Goal: Task Accomplishment & Management: Manage account settings

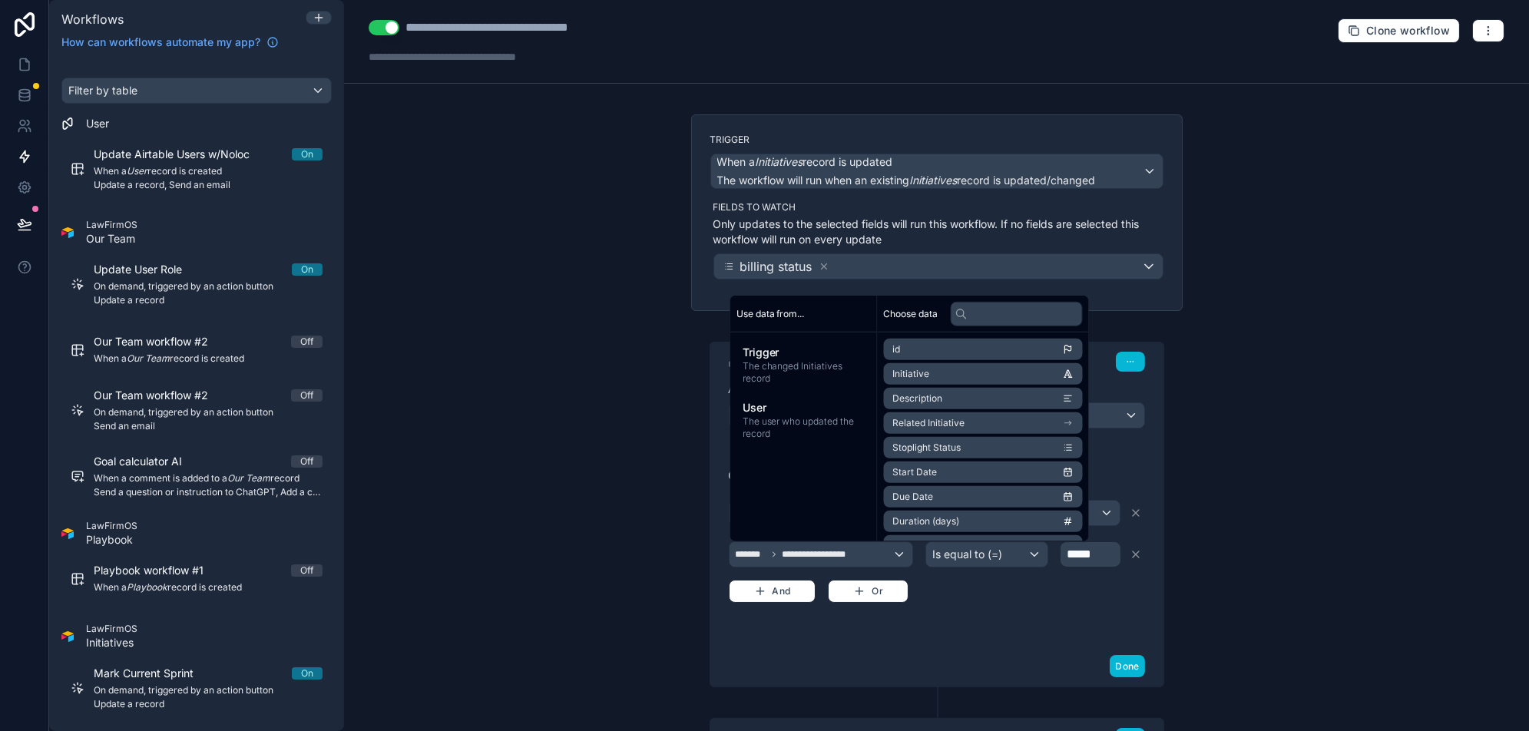
scroll to position [370, 0]
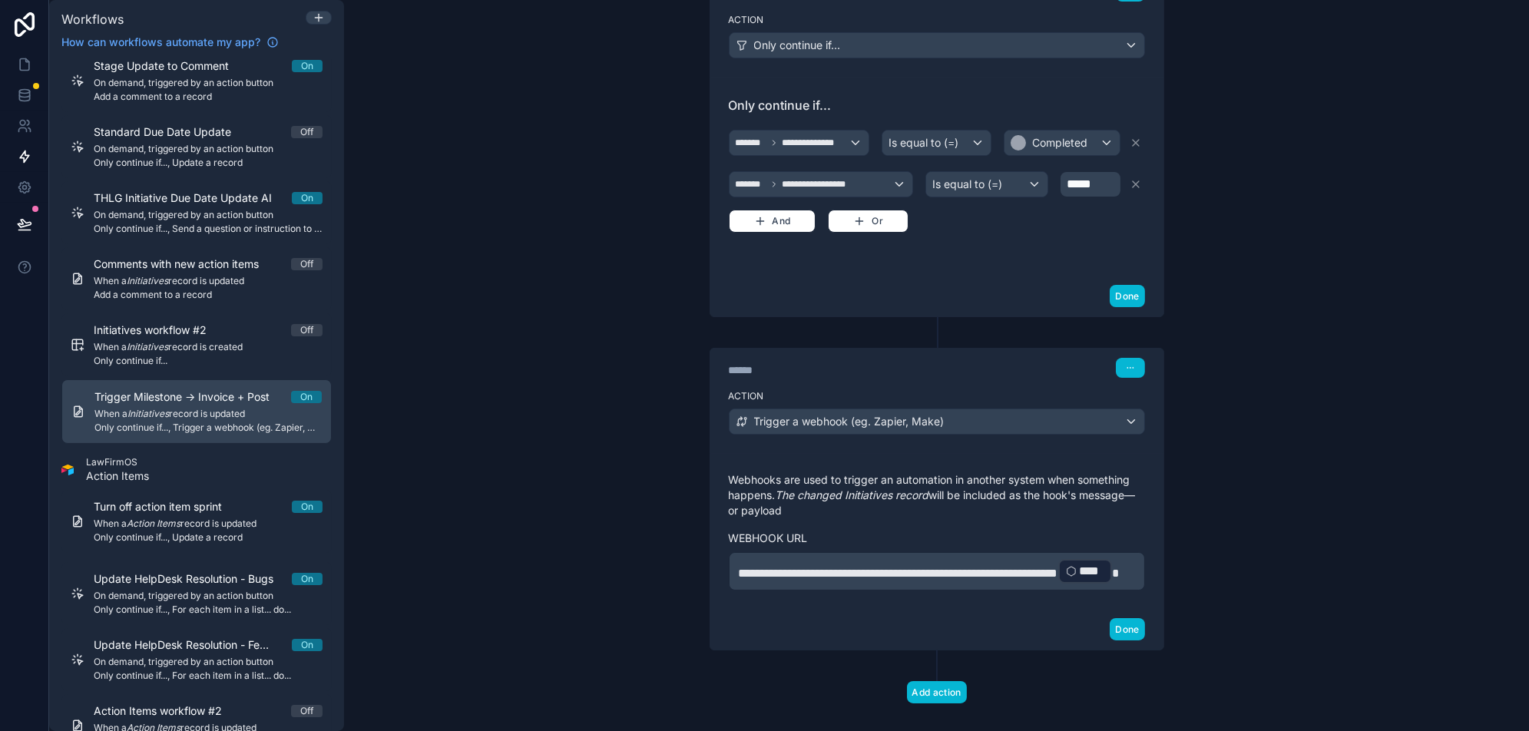
click at [668, 589] on div "**********" at bounding box center [936, 365] width 1185 height 731
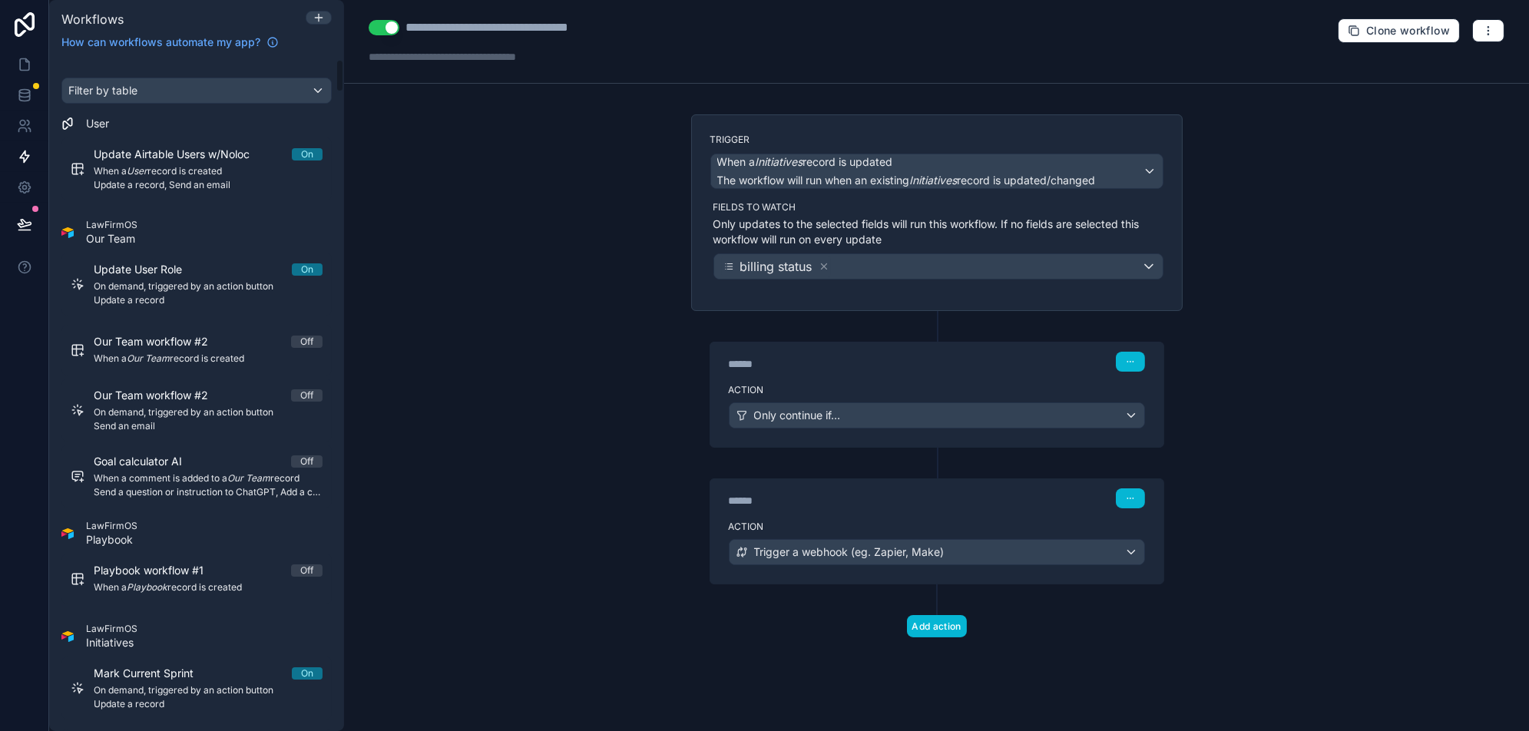
click at [18, 40] on link at bounding box center [24, 24] width 49 height 49
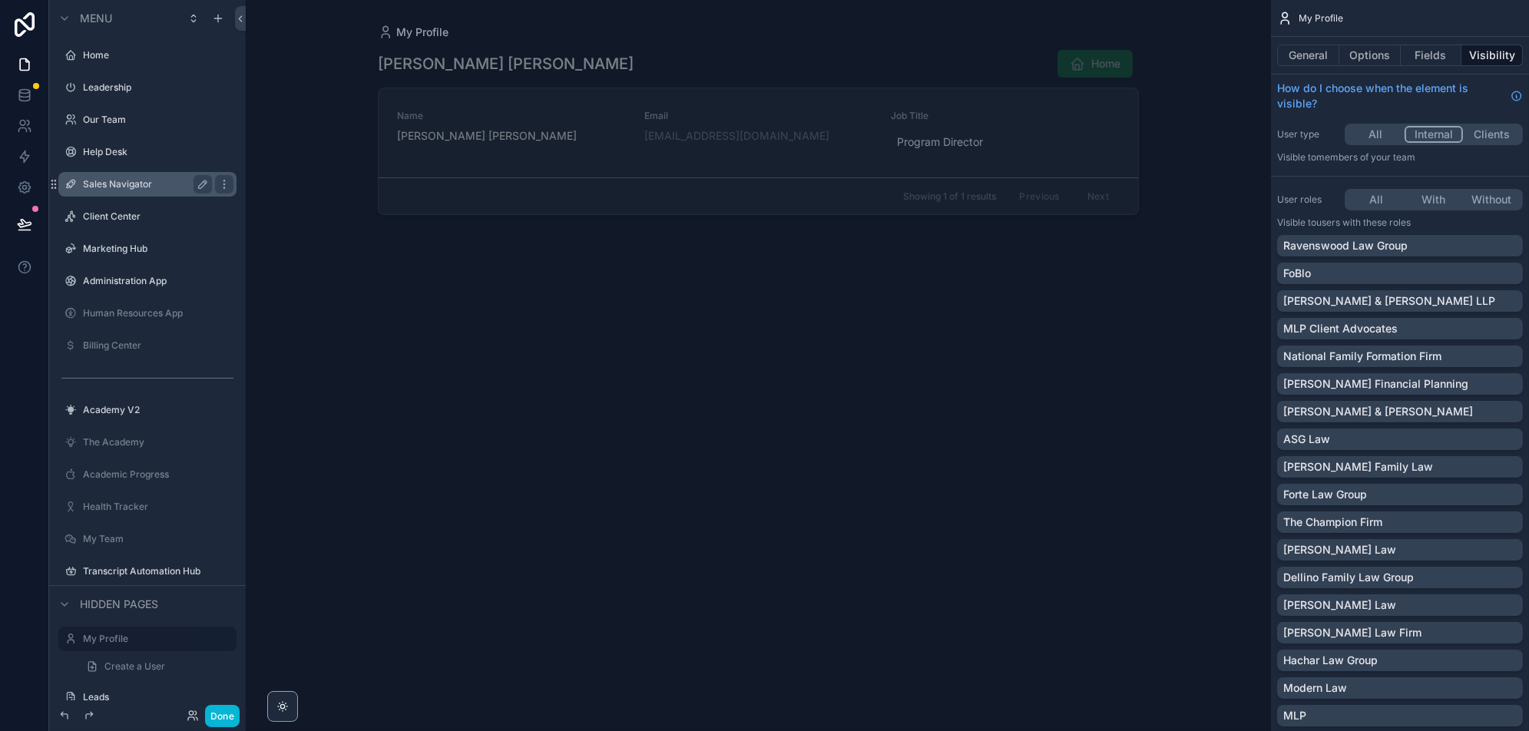
click at [153, 187] on label "Sales Navigator" at bounding box center [144, 184] width 123 height 12
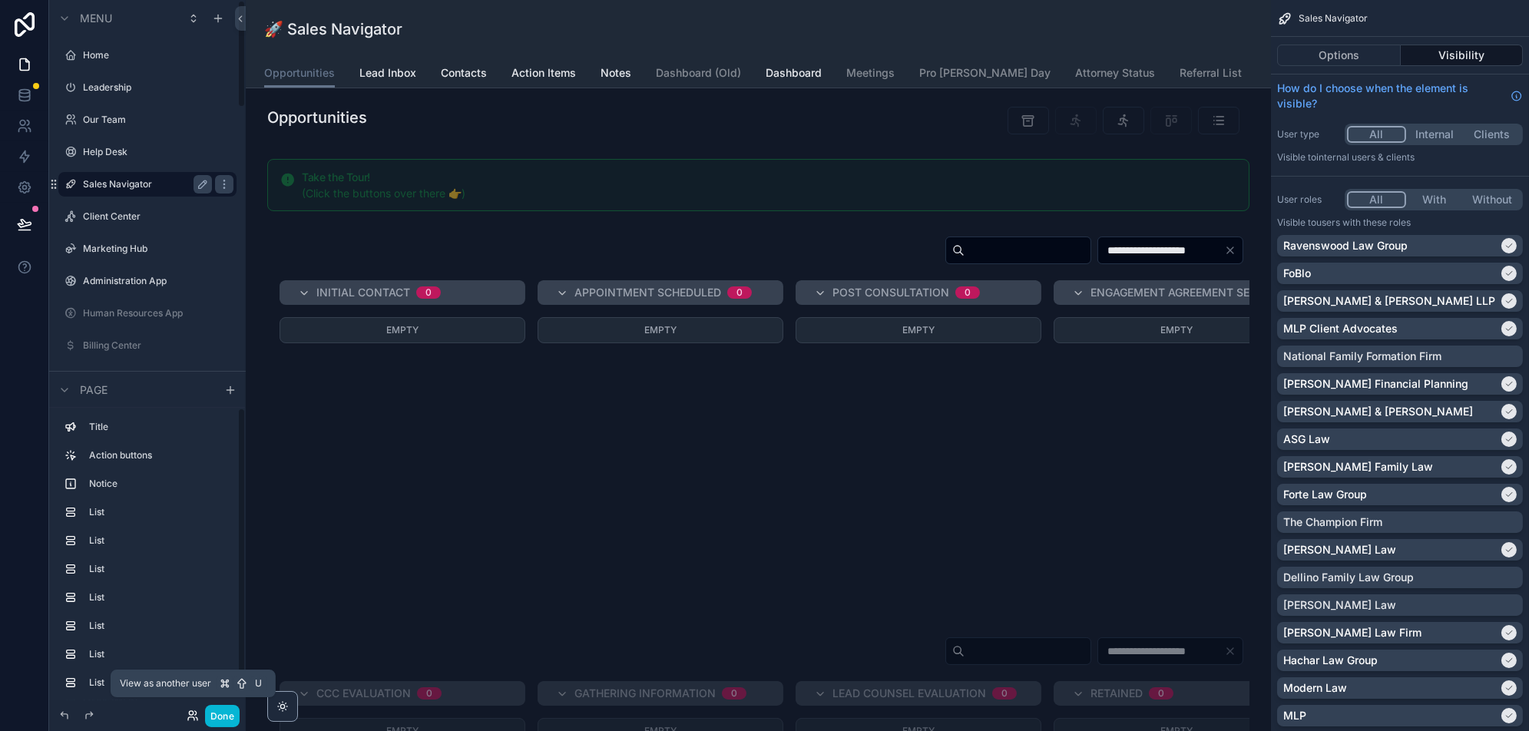
click at [189, 710] on icon at bounding box center [193, 716] width 12 height 12
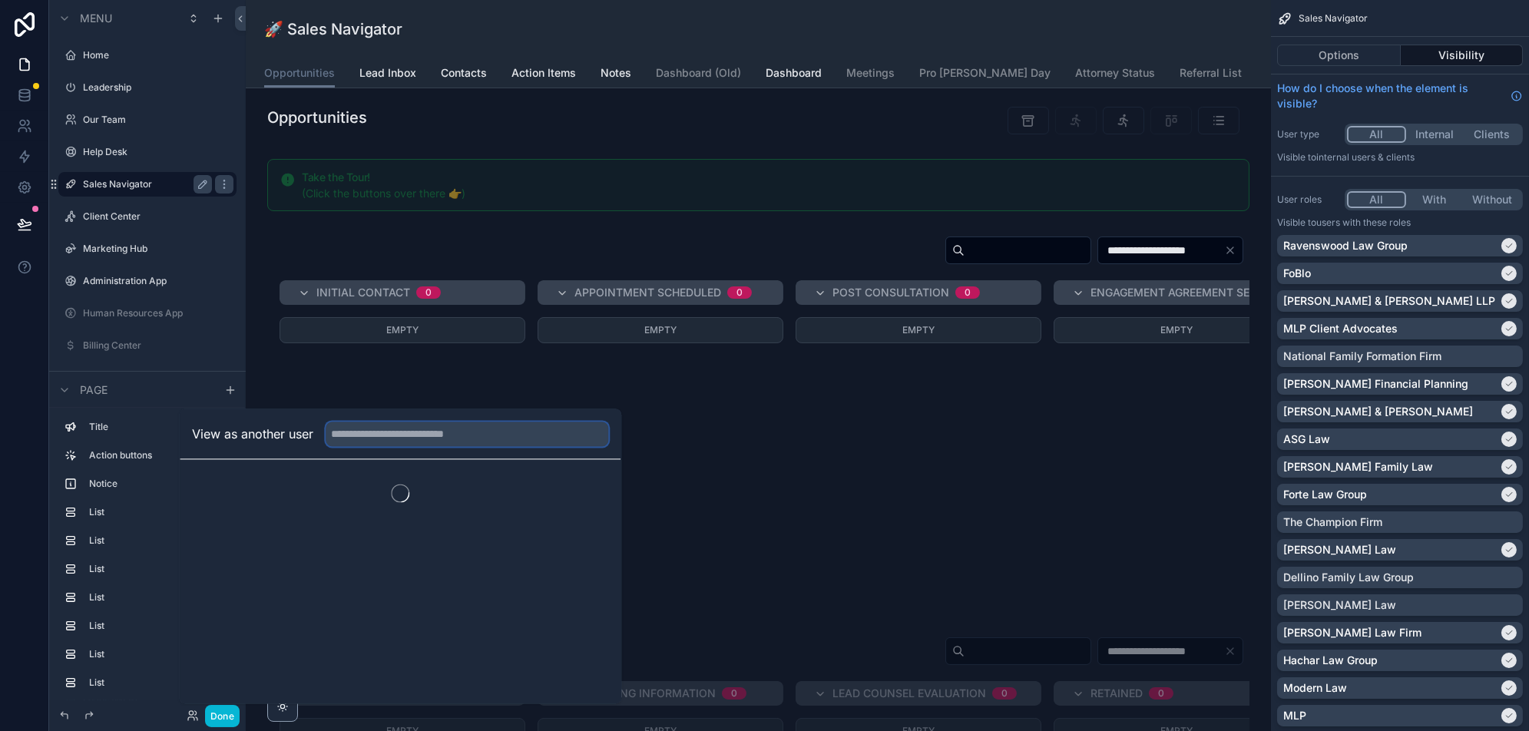
click at [408, 444] on input "text" at bounding box center [467, 434] width 283 height 25
type input "*****"
click at [599, 488] on button "Select" at bounding box center [589, 490] width 40 height 22
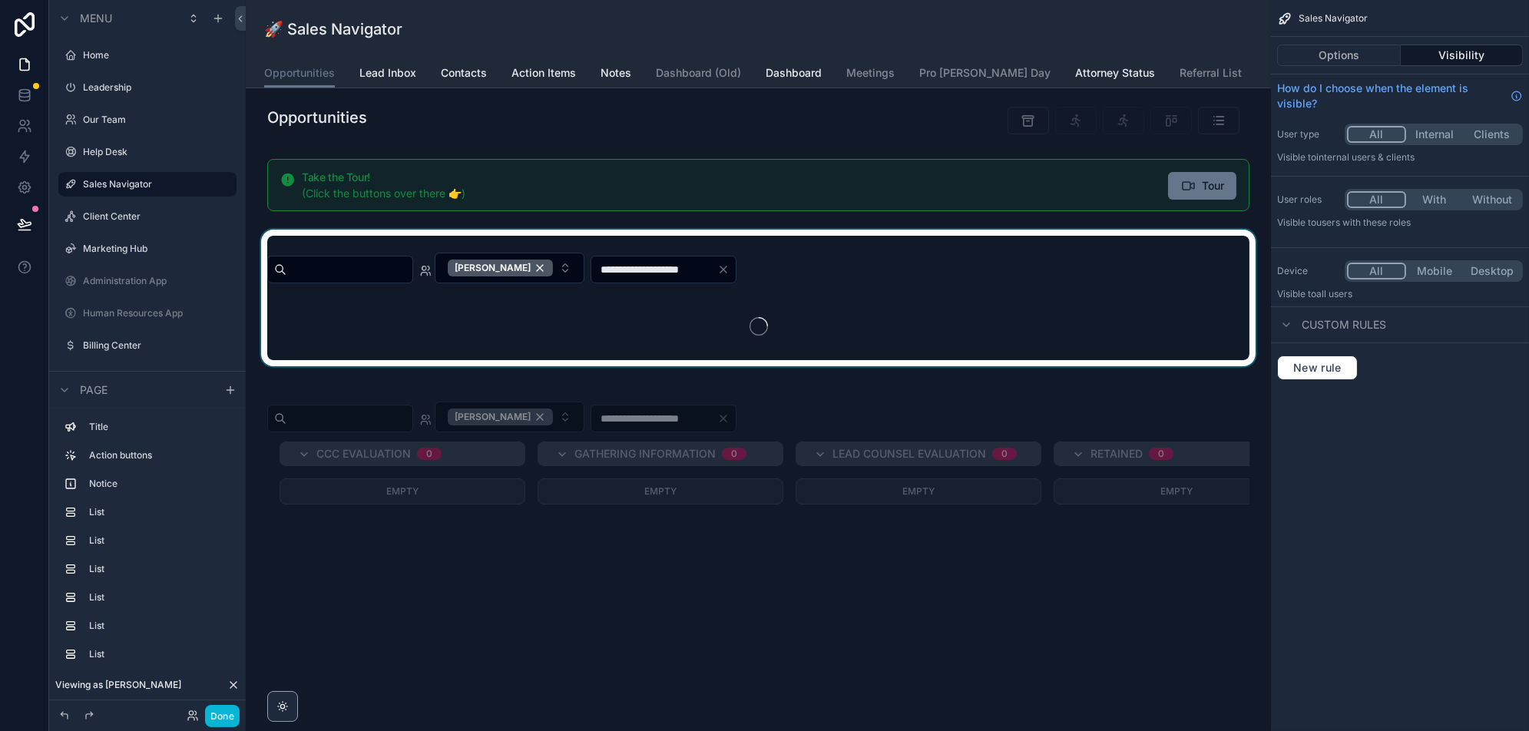
click at [725, 307] on div "scrollable content" at bounding box center [758, 298] width 1001 height 137
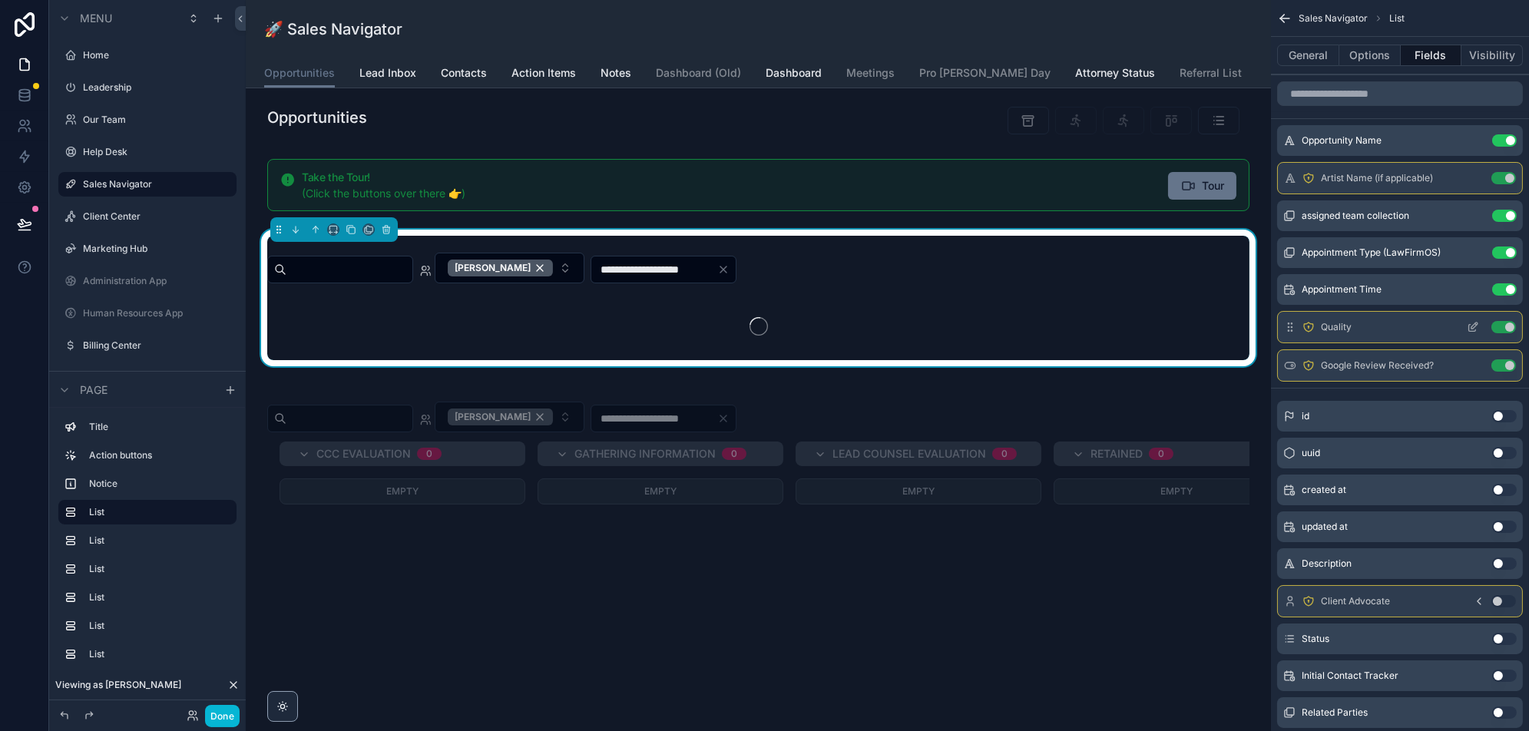
click at [1501, 326] on button "Use setting" at bounding box center [1503, 327] width 25 height 12
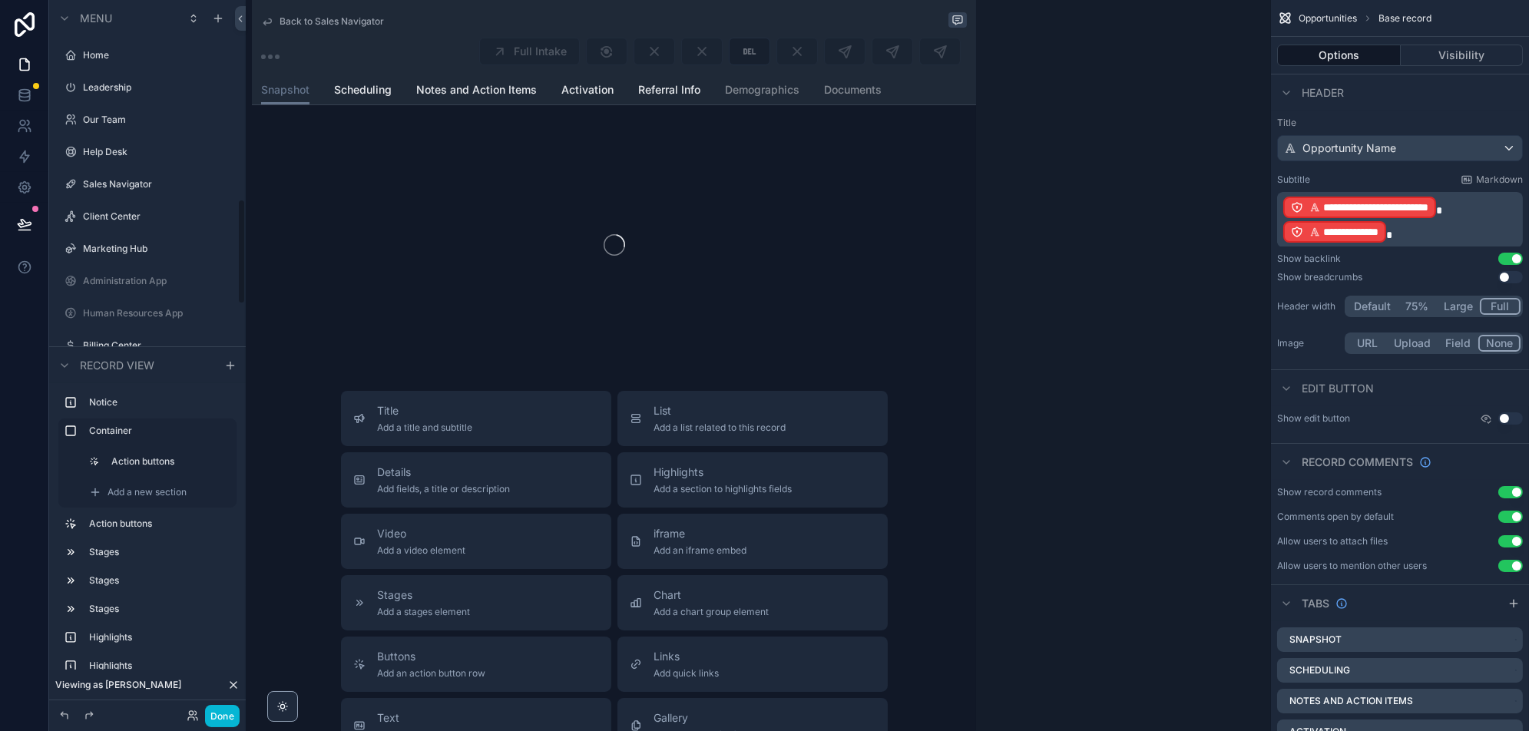
scroll to position [1341, 0]
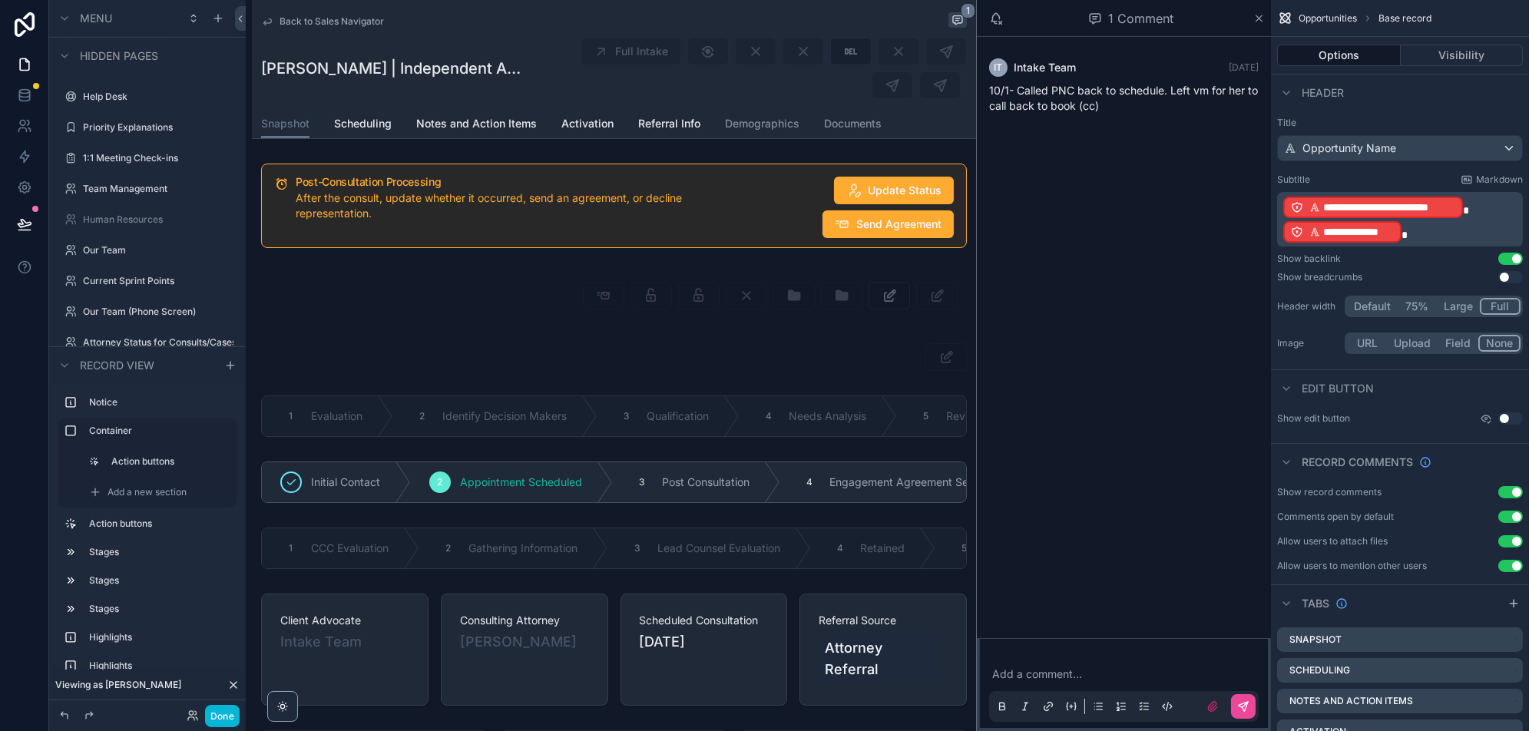
click at [333, 18] on span "Back to Sales Navigator" at bounding box center [332, 21] width 104 height 12
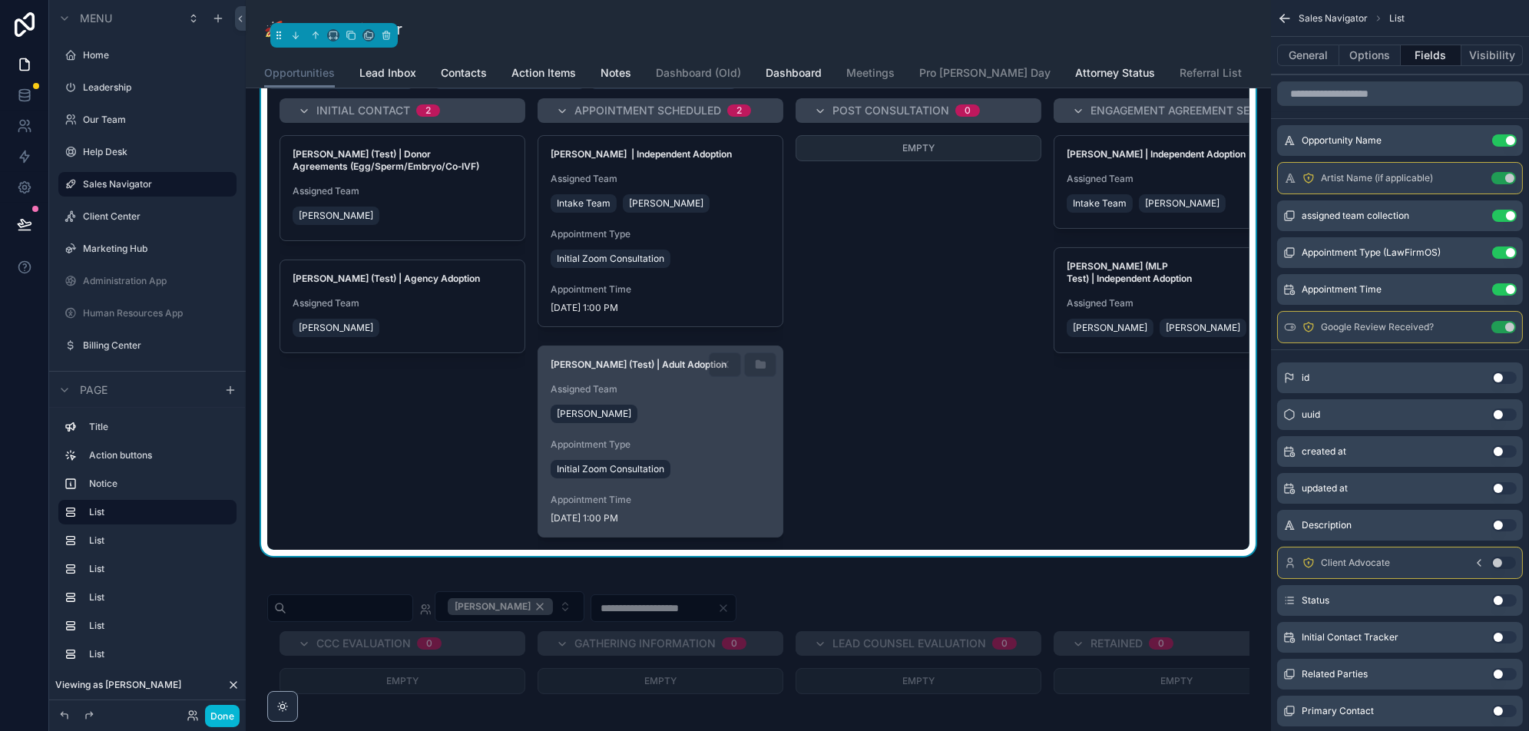
scroll to position [114, 0]
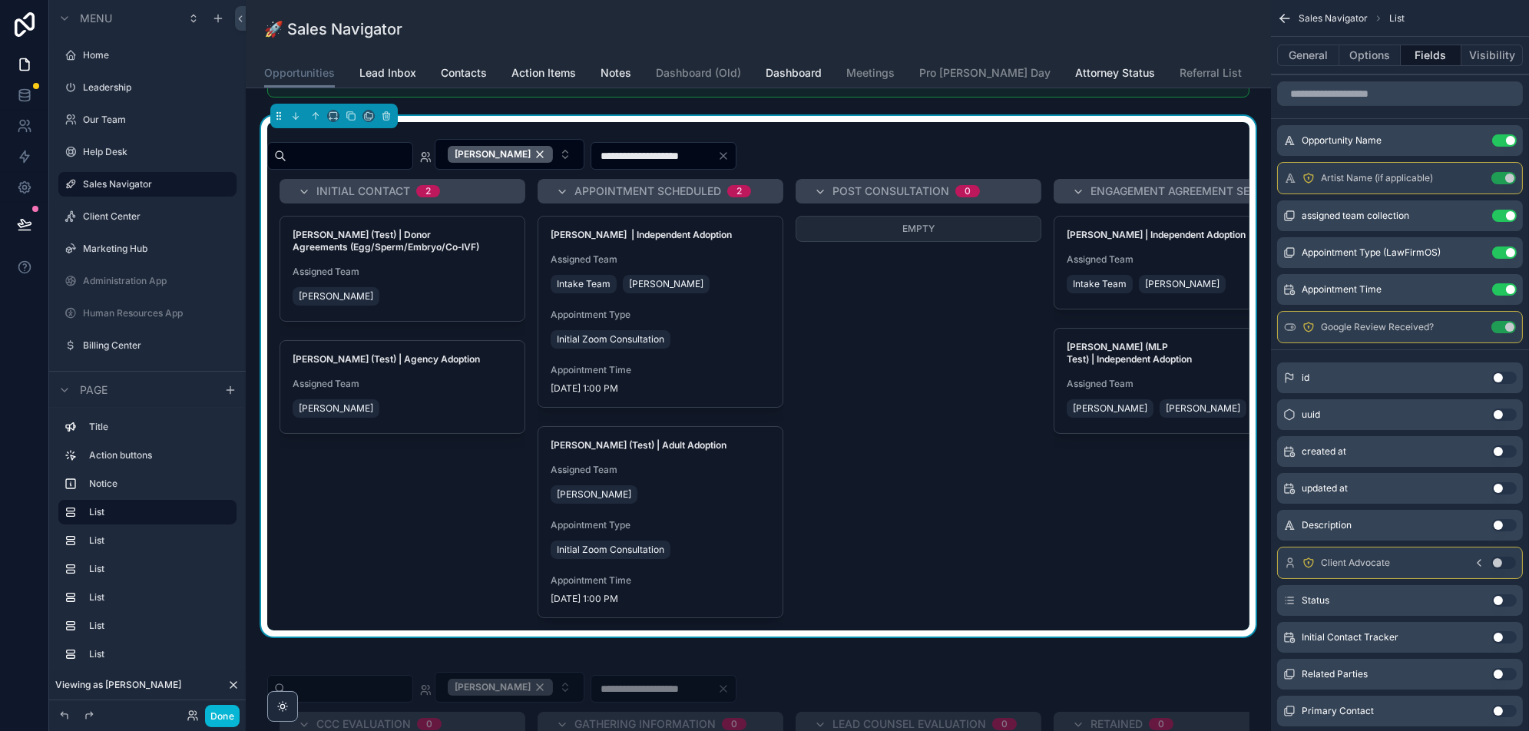
click at [855, 375] on div "Empty" at bounding box center [919, 363] width 246 height 295
click at [718, 410] on div "[PERSON_NAME] | Independent Adoption Assigned Team Intake Team [PERSON_NAME] Ap…" at bounding box center [661, 318] width 246 height 204
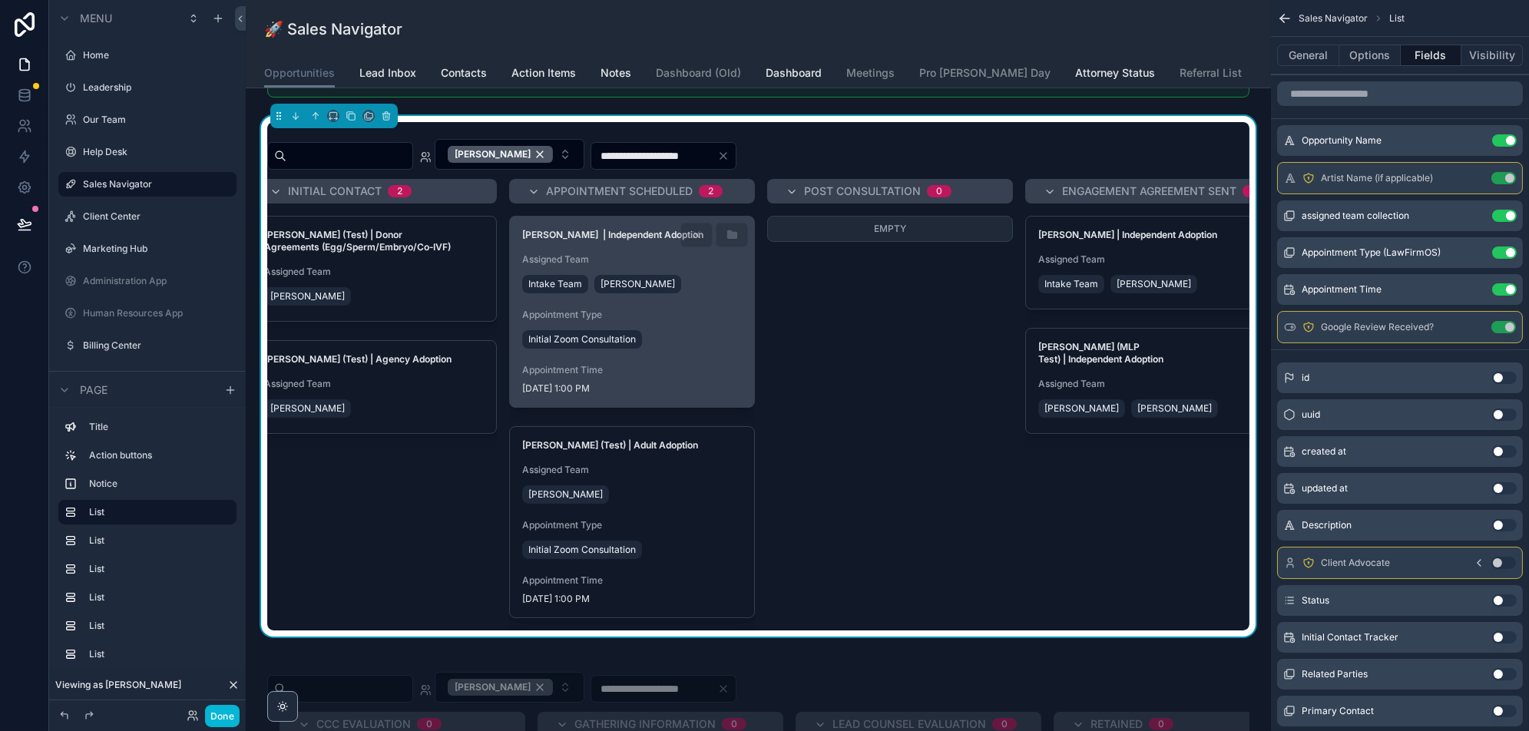
scroll to position [0, 13]
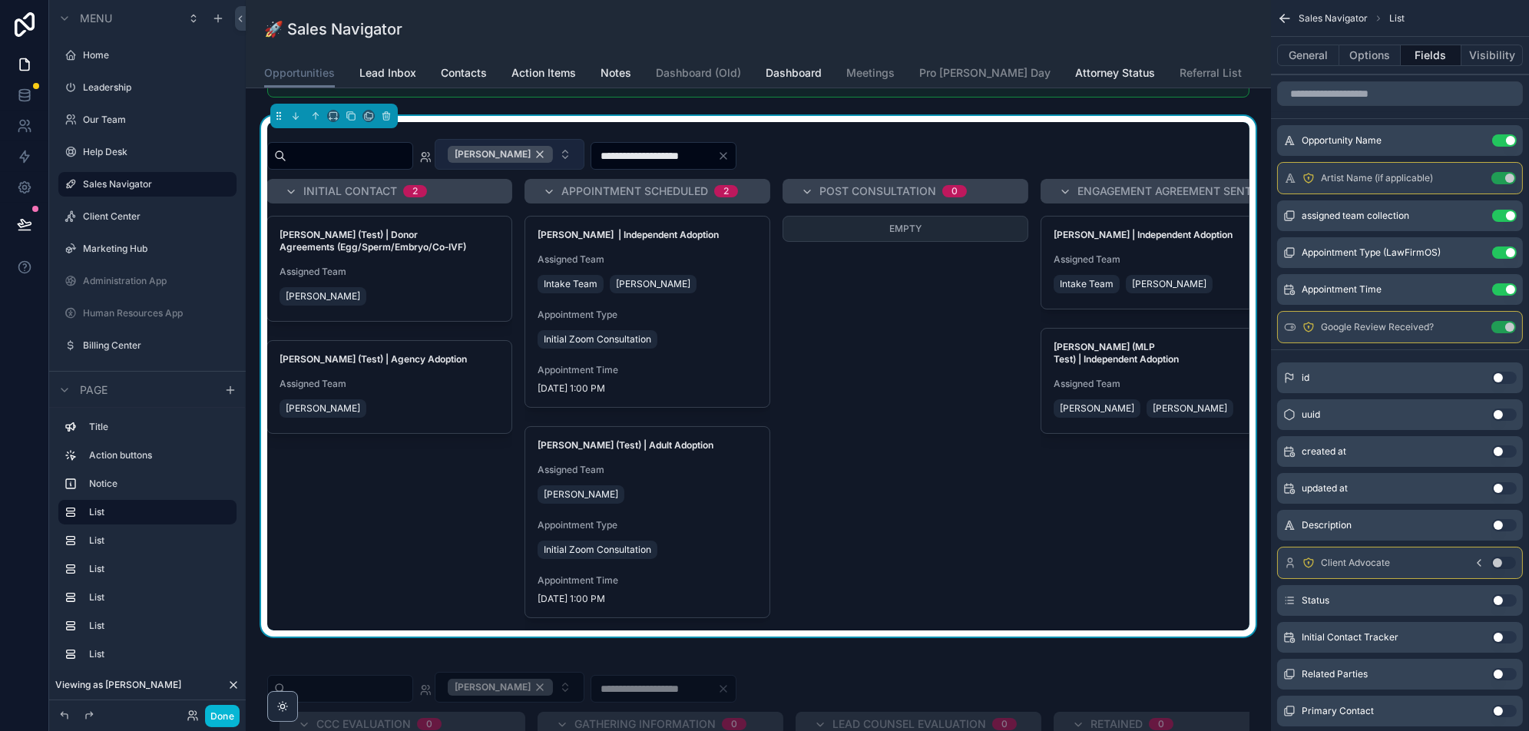
click at [549, 148] on div "[PERSON_NAME]" at bounding box center [500, 154] width 105 height 17
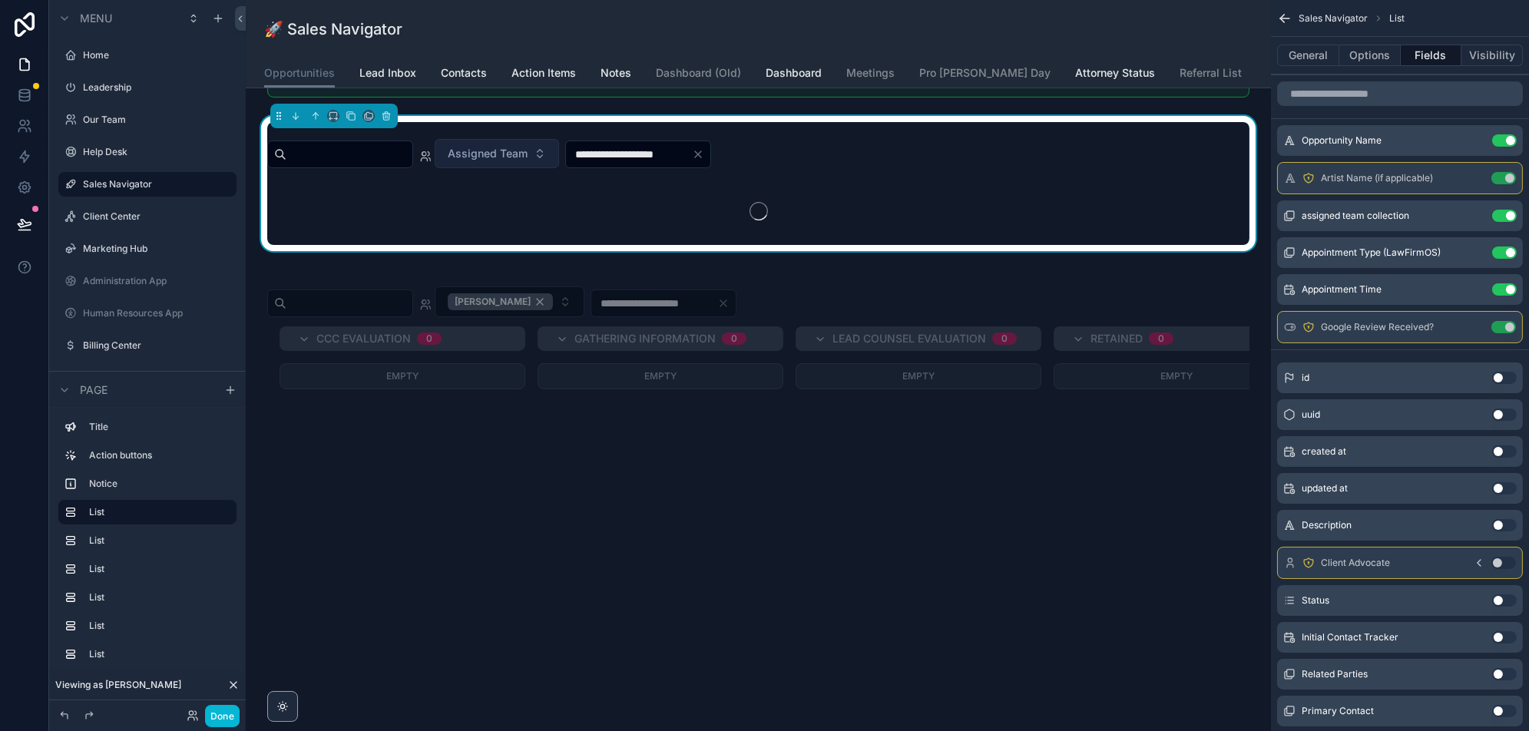
click at [386, 145] on input "scrollable content" at bounding box center [349, 155] width 126 height 22
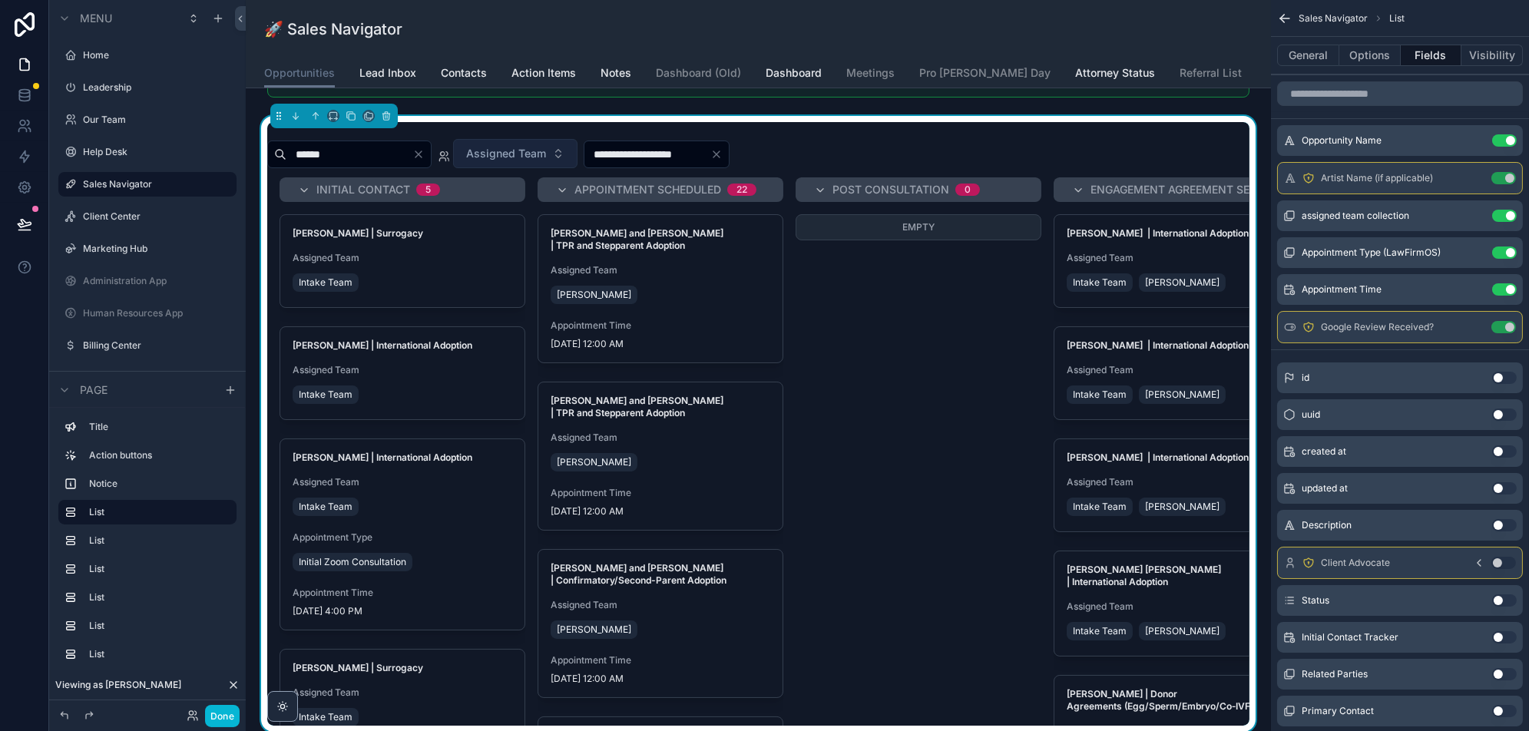
click at [380, 151] on input "******" at bounding box center [349, 155] width 126 height 22
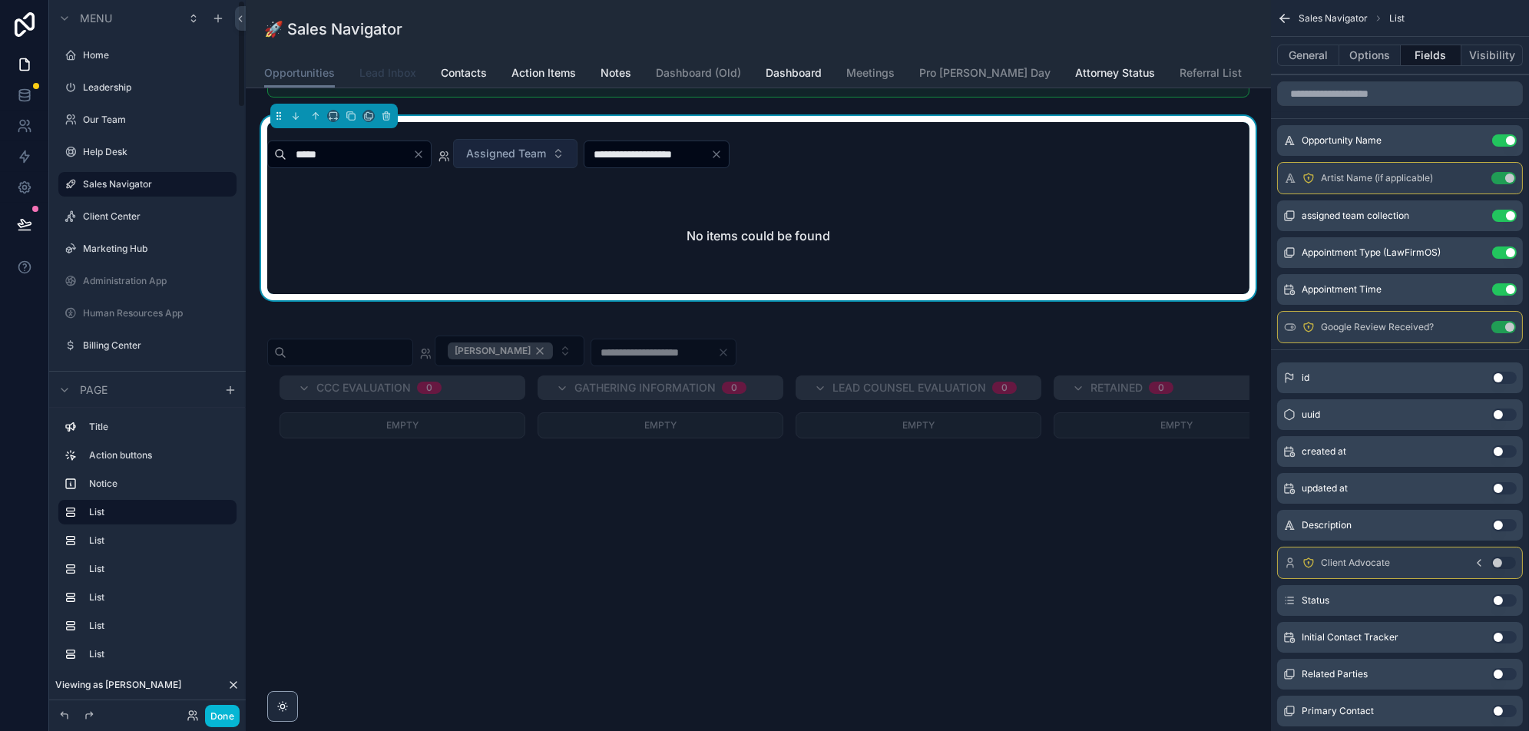
type input "*****"
click at [401, 73] on span "Lead Inbox" at bounding box center [387, 72] width 57 height 15
